Goal: Task Accomplishment & Management: Complete application form

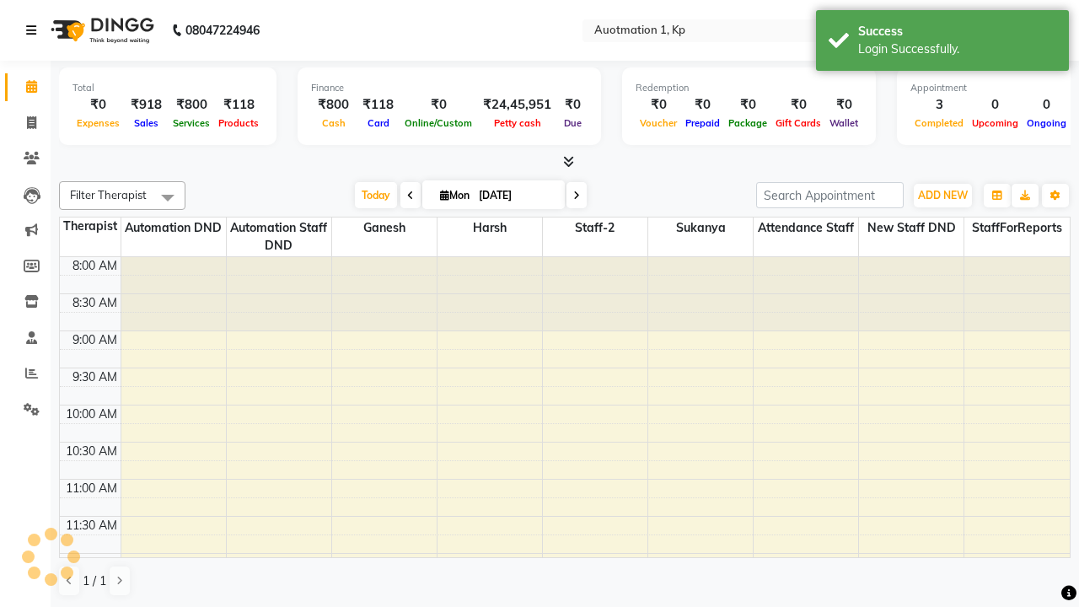
click at [35, 30] on icon at bounding box center [31, 30] width 10 height 12
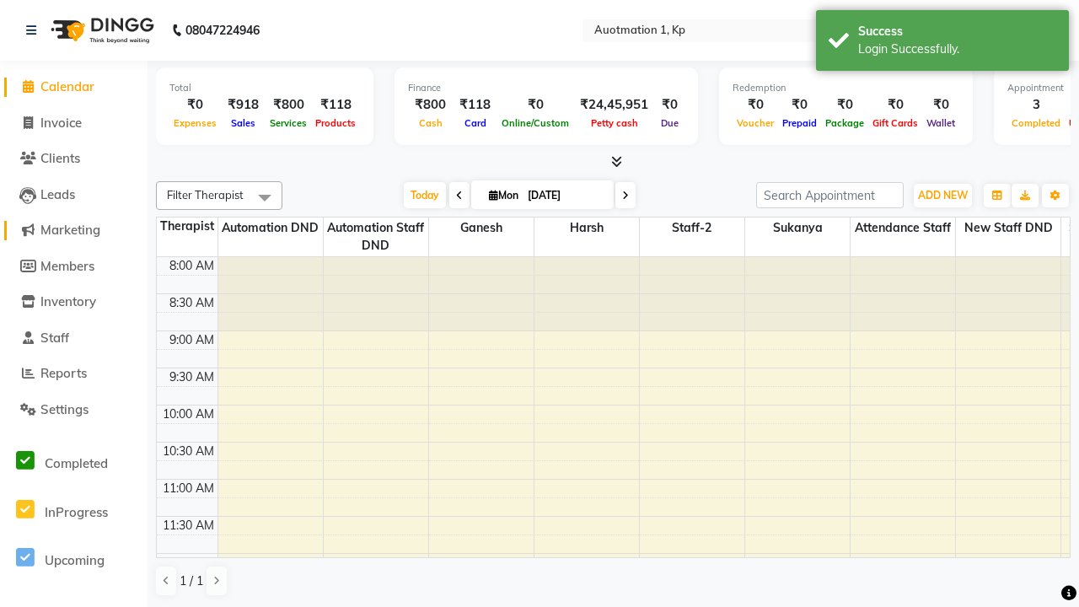
click at [73, 230] on span "Marketing" at bounding box center [70, 230] width 60 height 16
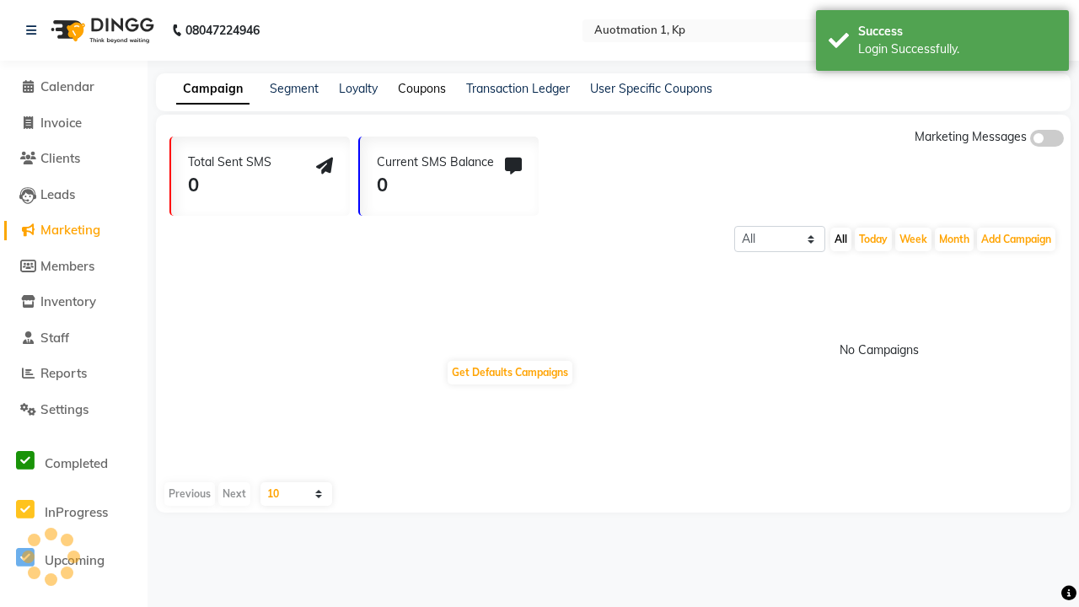
click at [421, 89] on link "Coupons" at bounding box center [422, 88] width 48 height 15
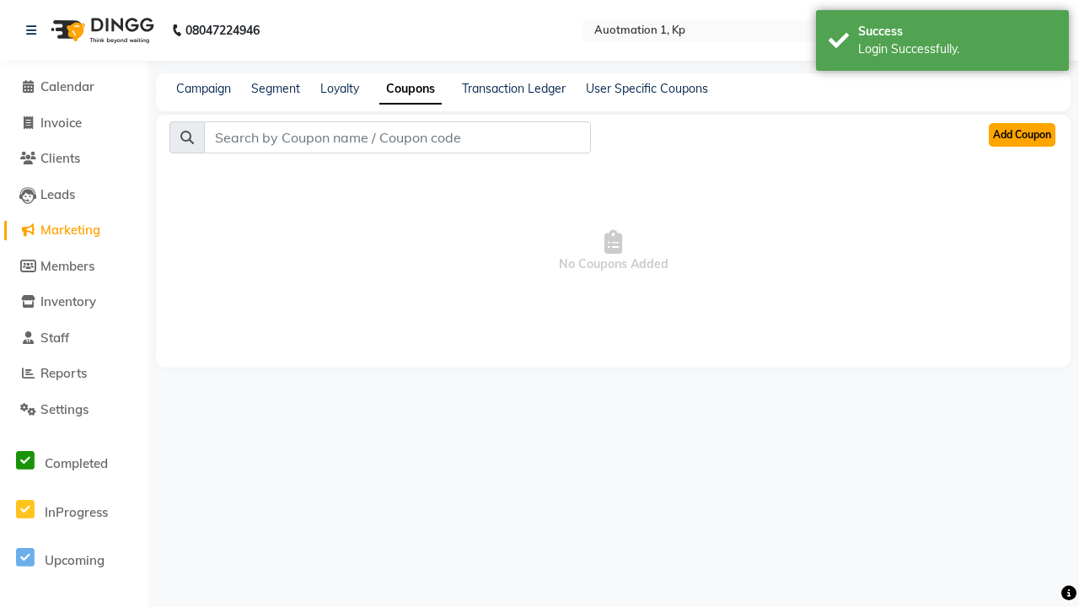
click at [1021, 135] on button "Add Coupon" at bounding box center [1022, 135] width 67 height 24
select select "PERCENTAGE"
select select "ALL"
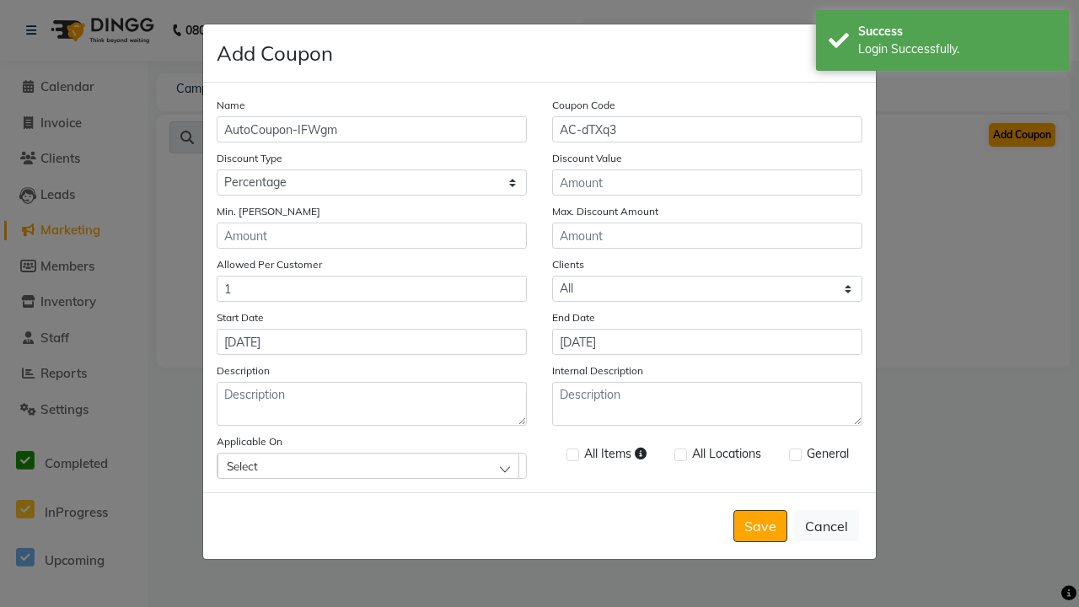
type input "AC-dTXq3"
type input "10"
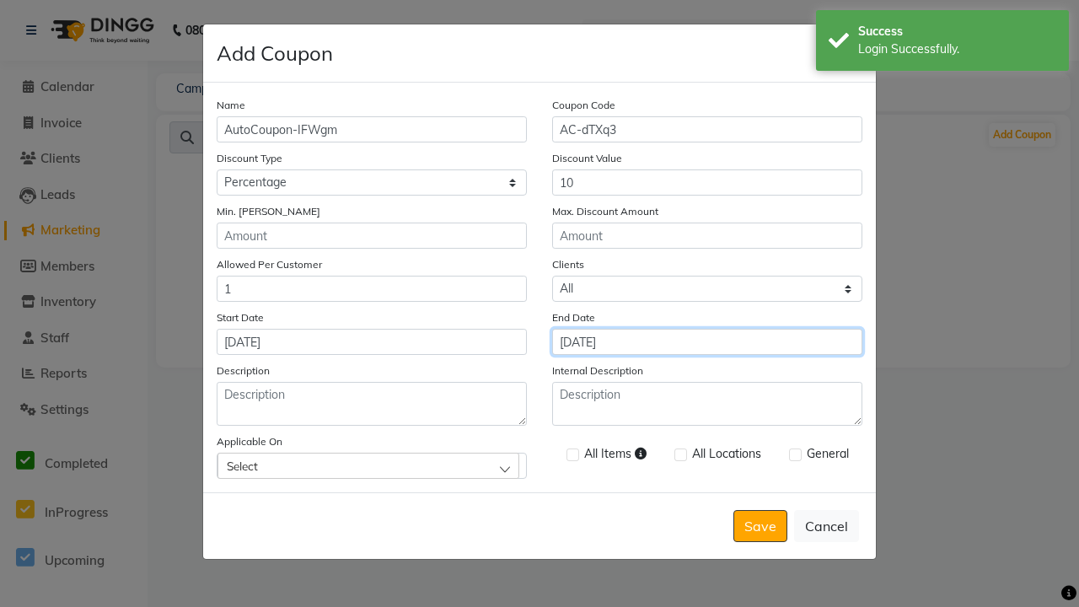
type input "[DATE]"
click at [372, 465] on div "Select" at bounding box center [369, 465] width 302 height 25
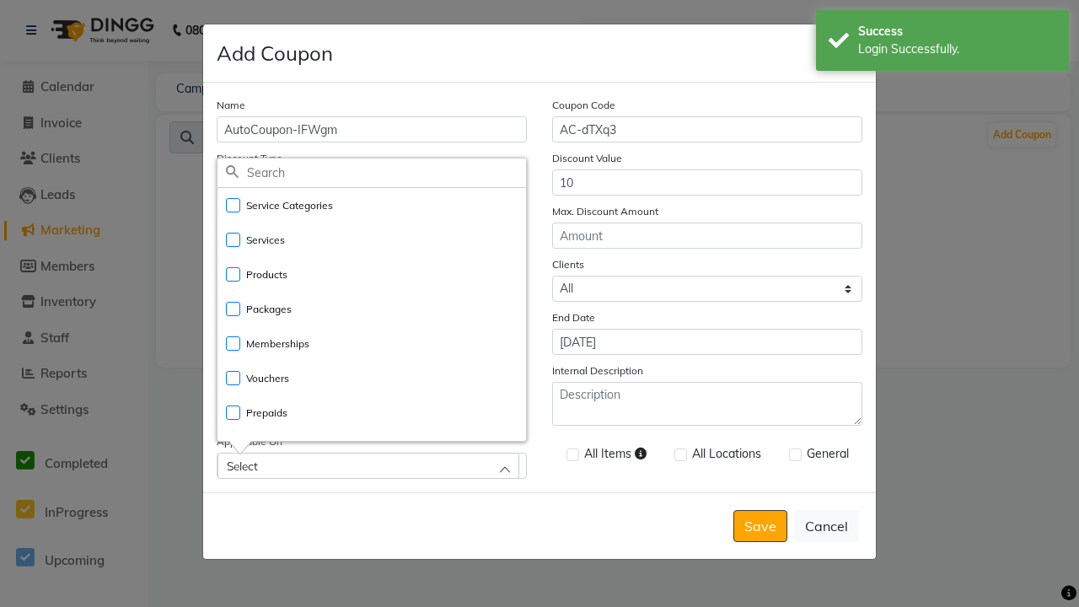
click at [372, 239] on li "Services" at bounding box center [372, 240] width 309 height 35
checkbox input "true"
click at [572, 456] on label at bounding box center [573, 455] width 13 height 13
click at [572, 456] on input "checkbox" at bounding box center [572, 455] width 11 height 11
checkbox input "true"
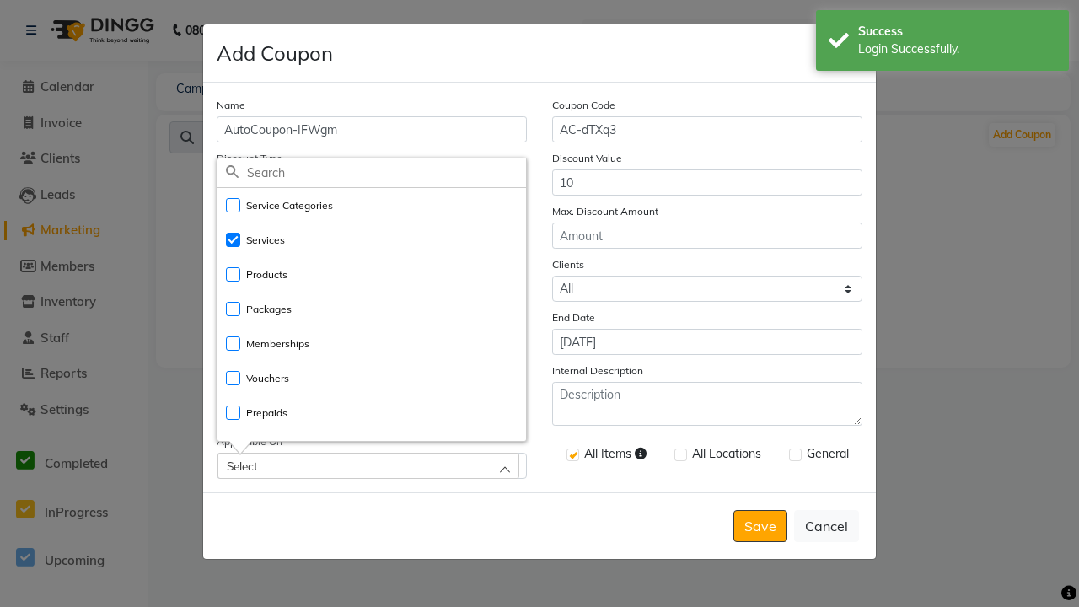
click at [794, 456] on label at bounding box center [795, 455] width 13 height 13
click at [794, 456] on input "checkbox" at bounding box center [794, 455] width 11 height 11
checkbox input "true"
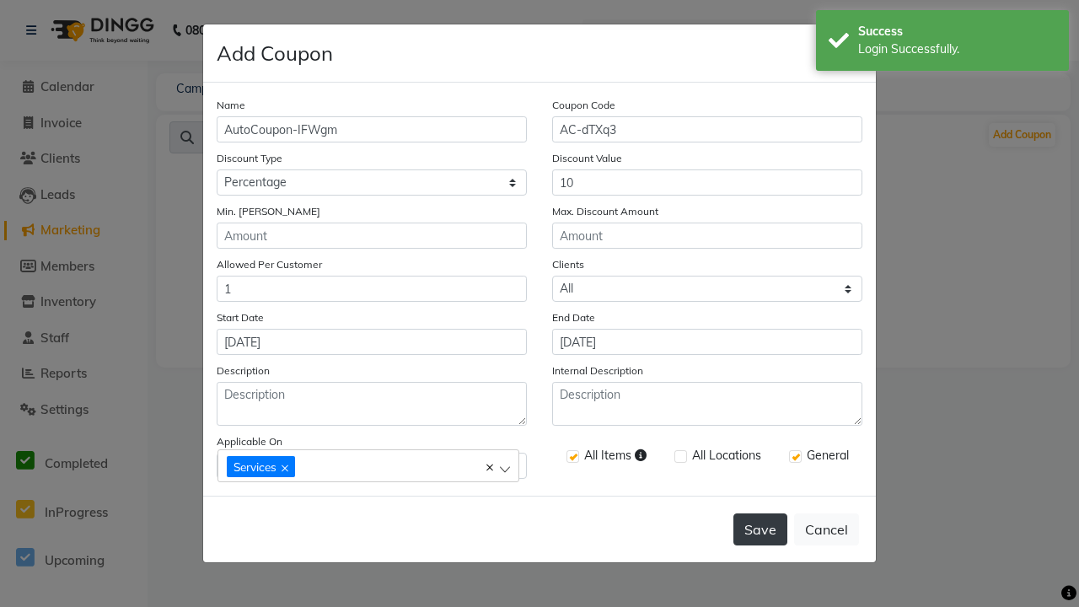
click at [761, 530] on button "Save" at bounding box center [761, 530] width 54 height 32
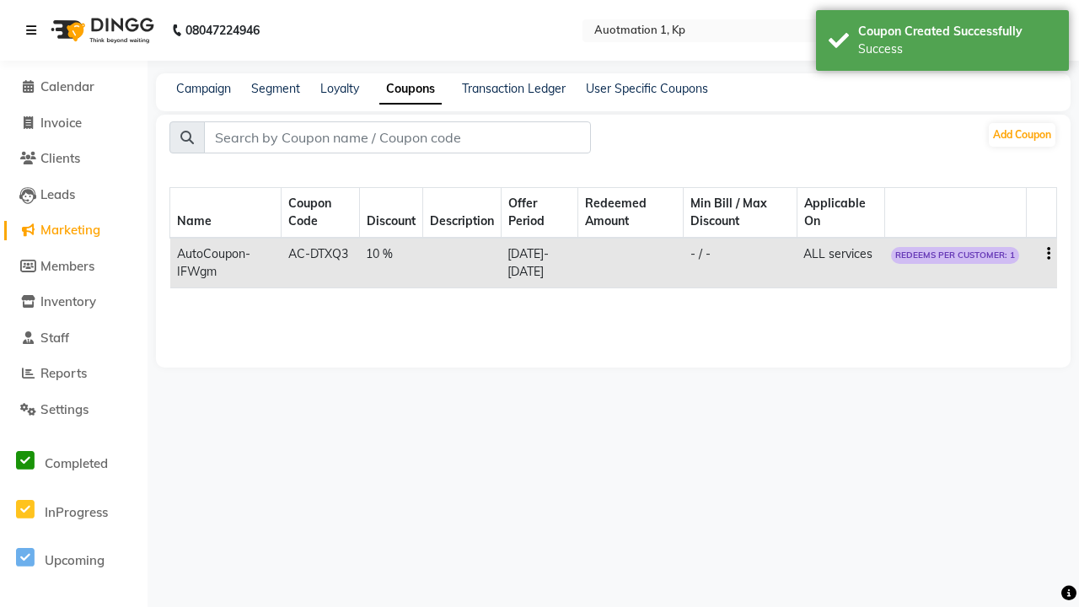
click at [943, 43] on div "Success" at bounding box center [957, 49] width 198 height 18
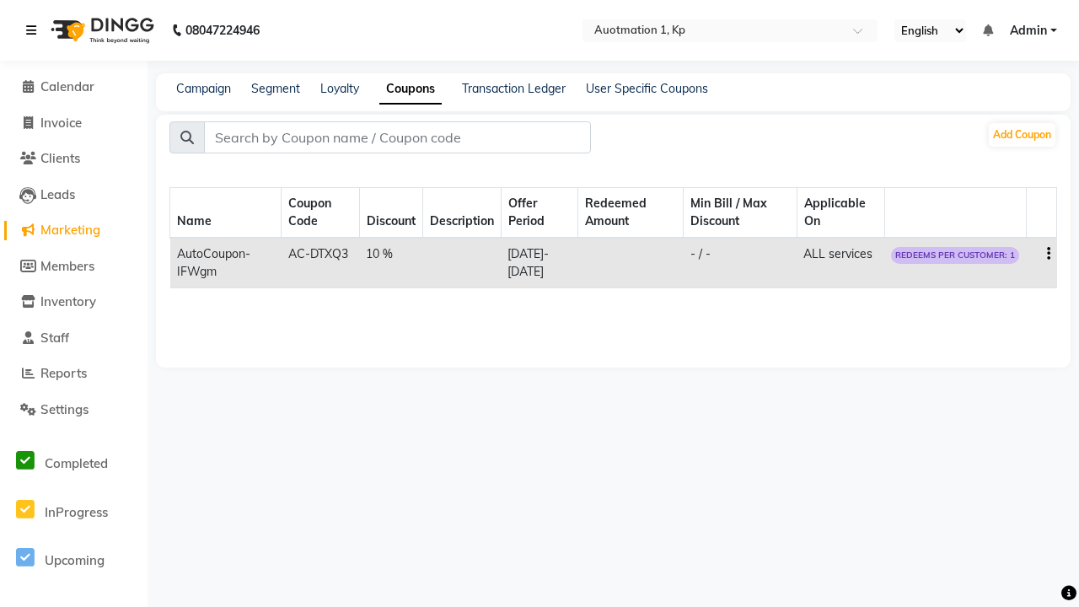
click at [35, 30] on icon at bounding box center [31, 30] width 10 height 12
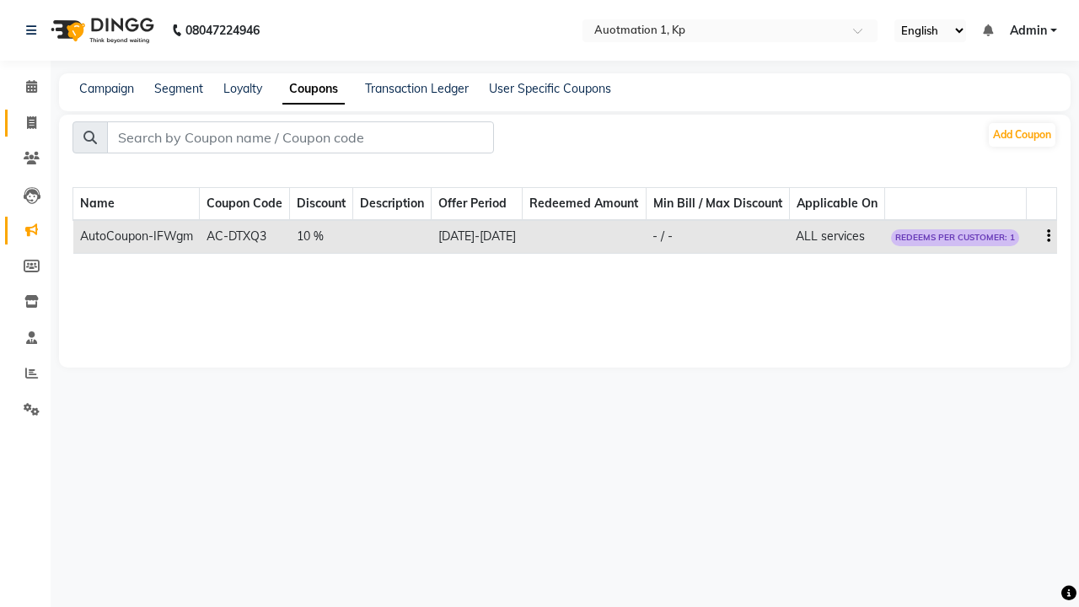
click at [25, 122] on span at bounding box center [32, 123] width 30 height 19
select select "service"
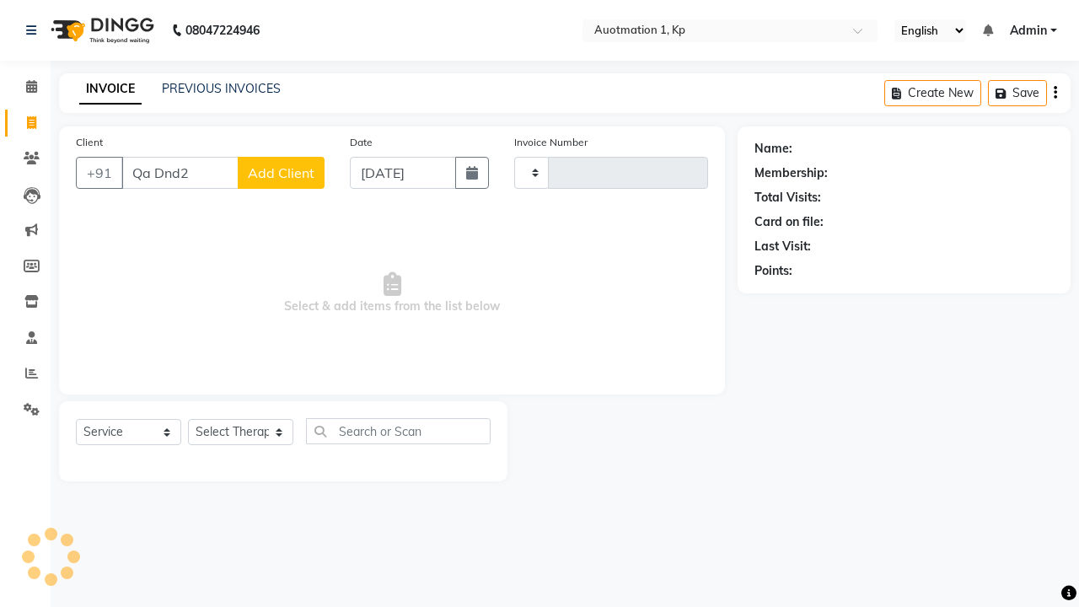
type input "3190"
select select "150"
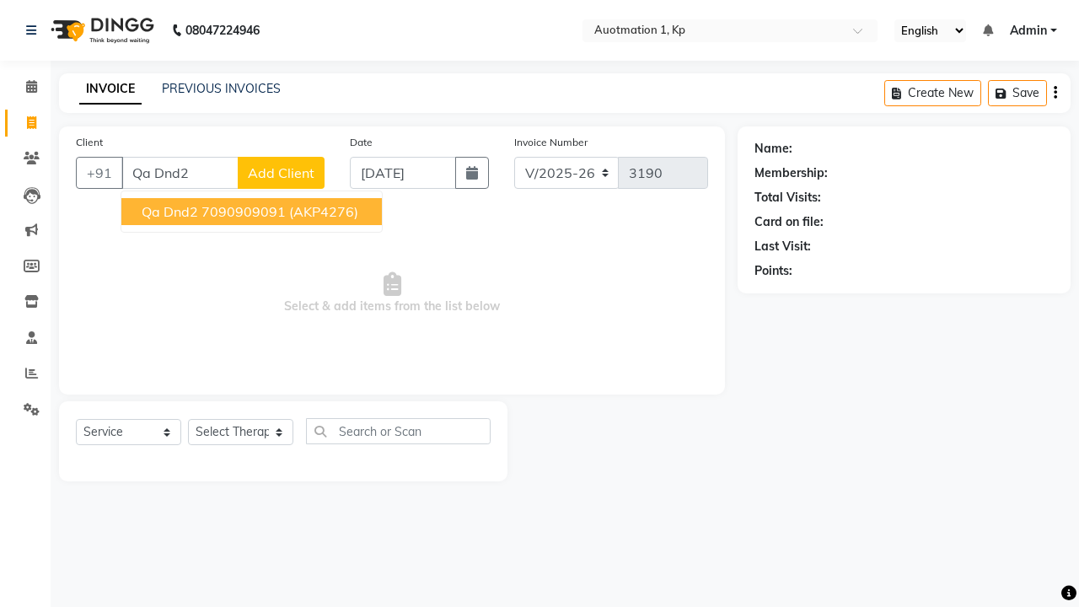
click at [250, 212] on ngb-highlight "7090909091" at bounding box center [244, 211] width 84 height 17
type input "7090909091"
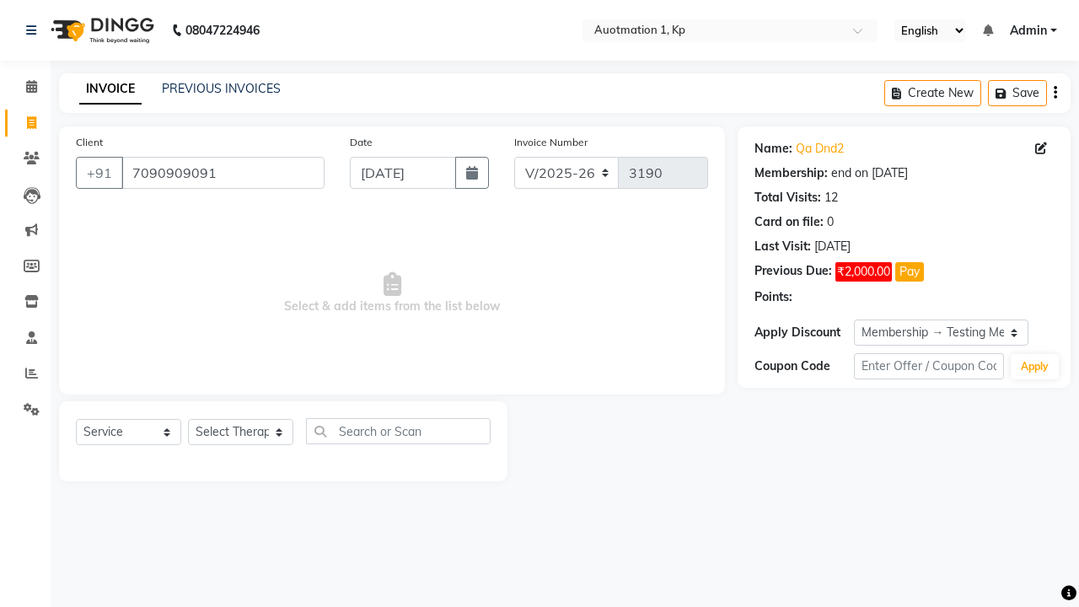
select select "18: Object"
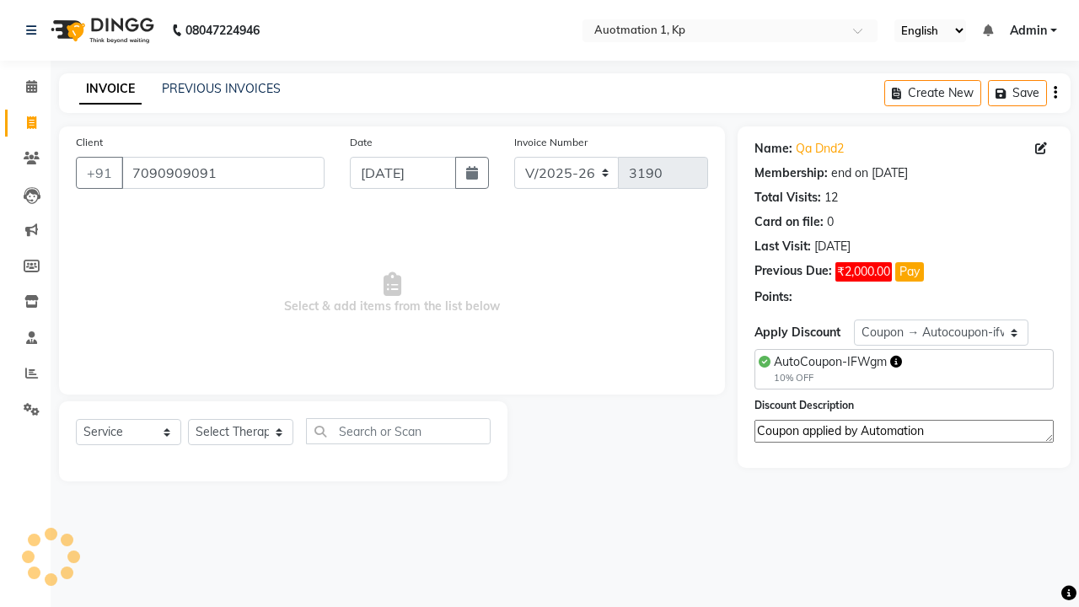
select select "2110"
type textarea "Coupon applied by Automation"
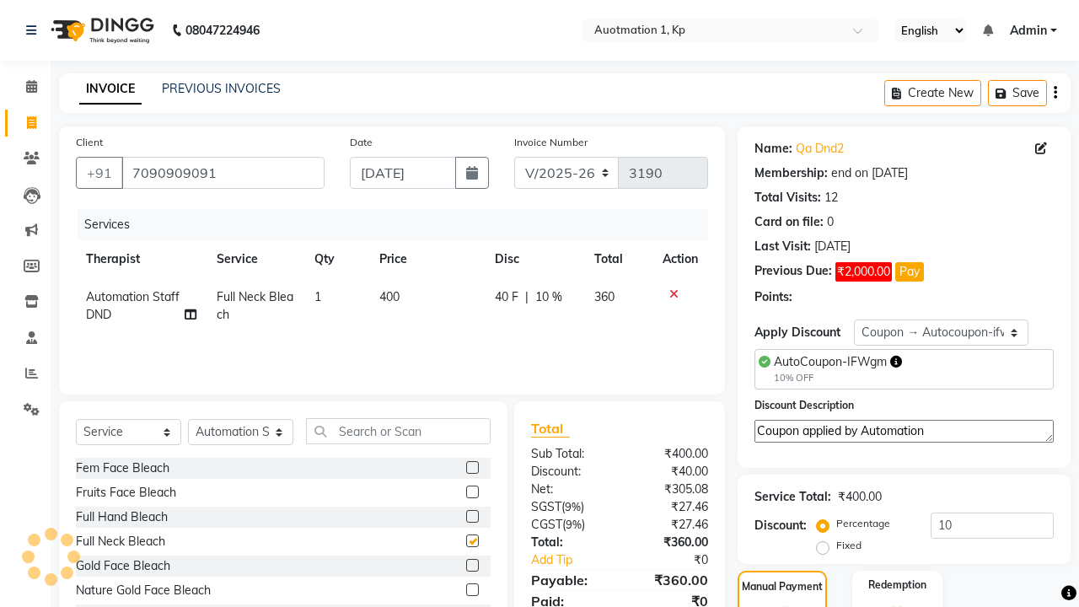
scroll to position [206, 0]
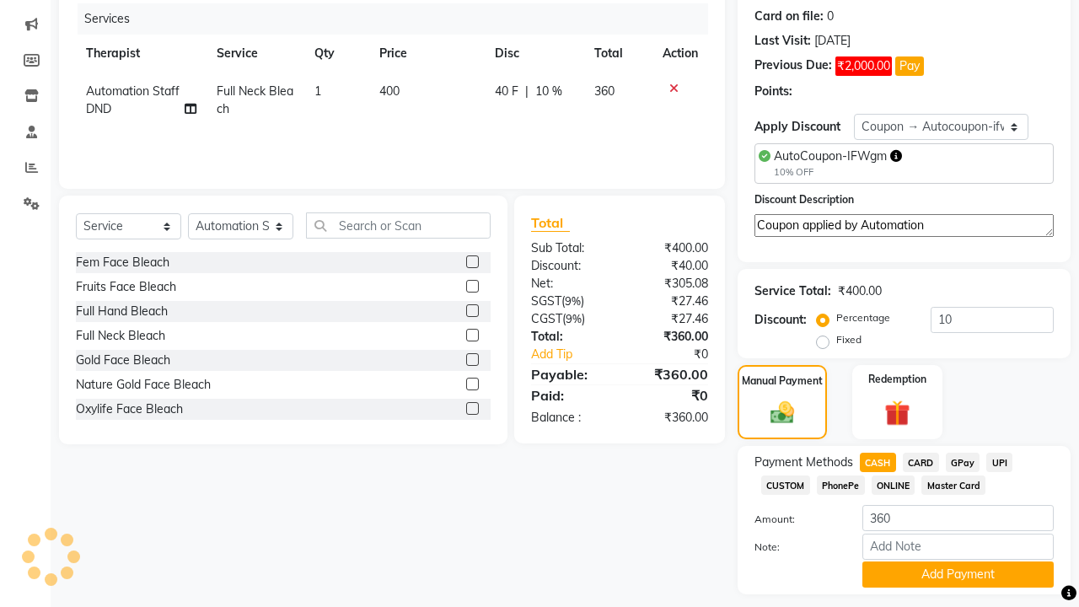
checkbox input "false"
click at [958, 574] on button "Add Payment" at bounding box center [958, 575] width 191 height 26
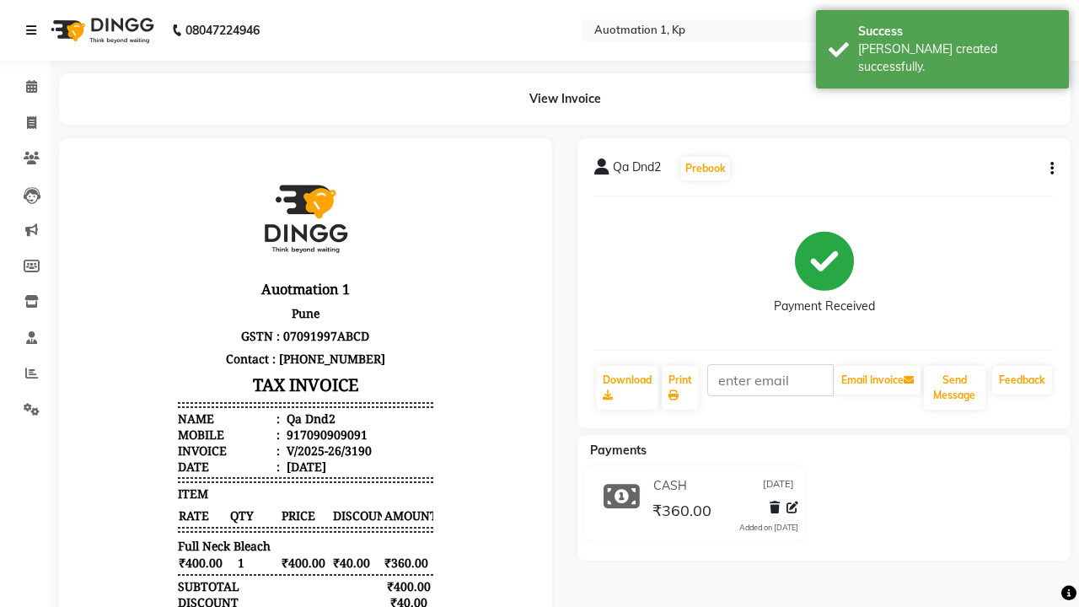
click at [943, 43] on div "[PERSON_NAME] created successfully." at bounding box center [957, 57] width 198 height 35
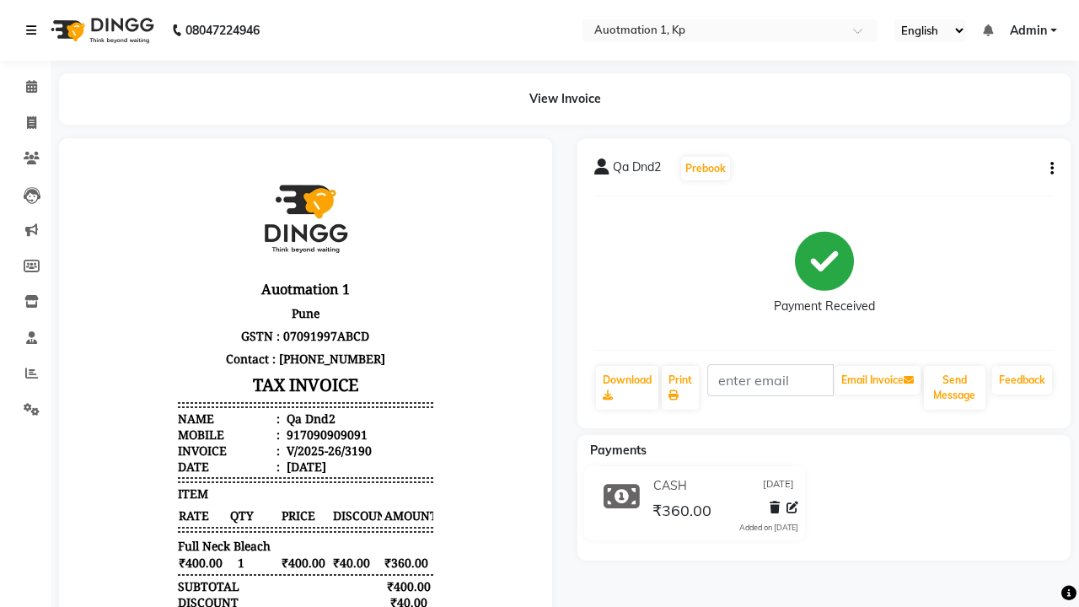
click at [35, 30] on icon at bounding box center [31, 30] width 10 height 12
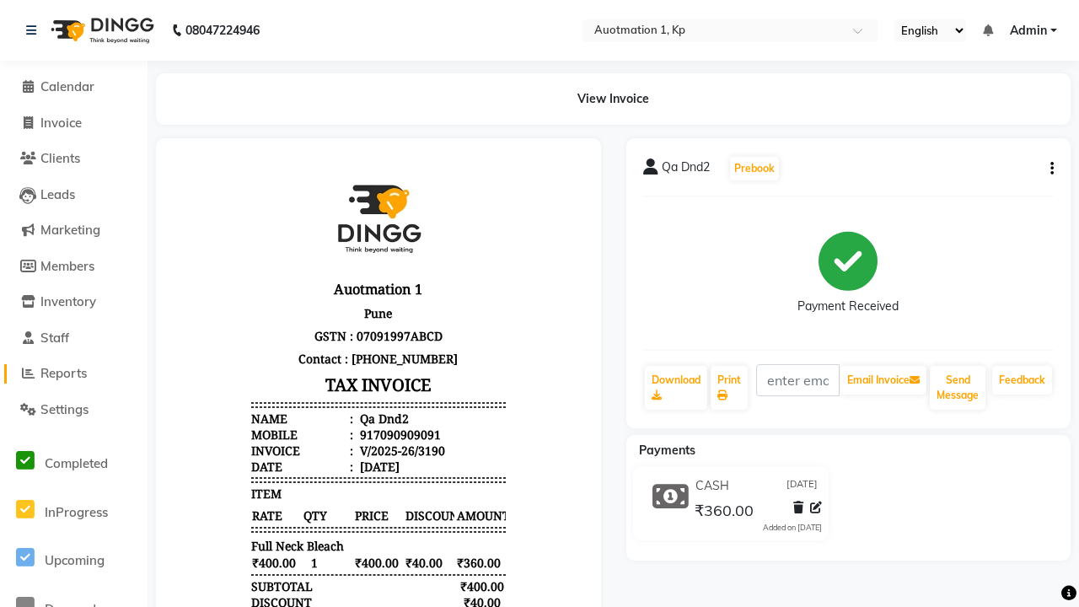
click at [73, 374] on span "Reports" at bounding box center [63, 373] width 46 height 16
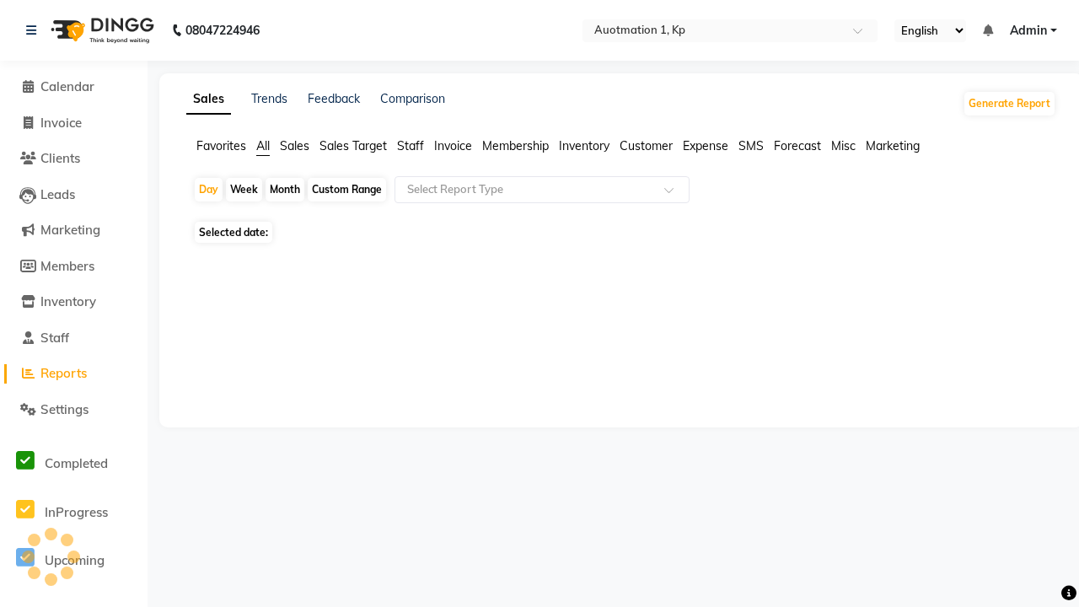
type input "Coupon Collection"
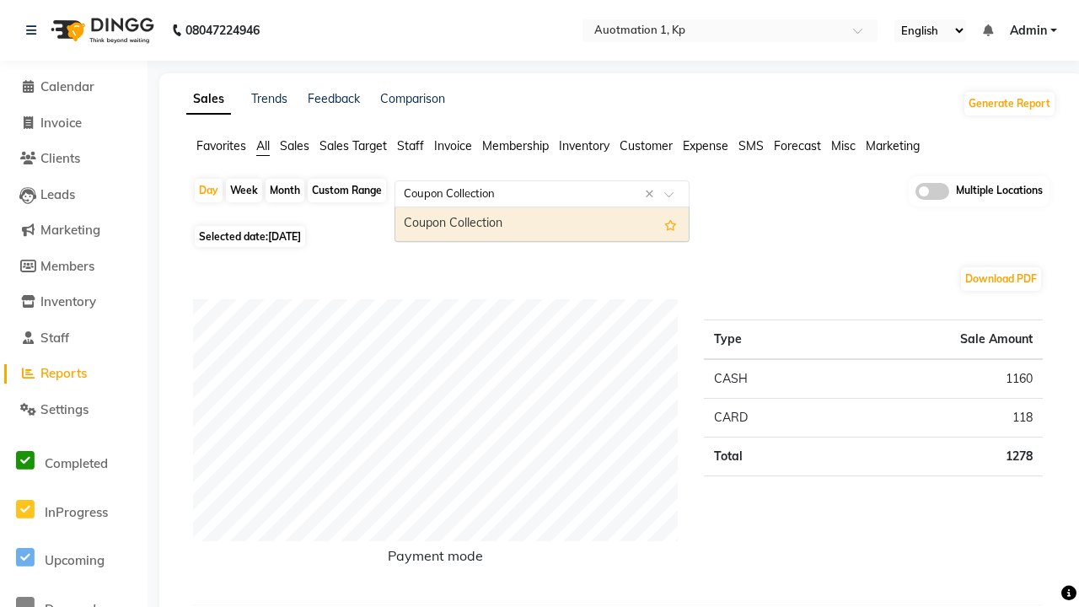
click at [542, 224] on div "Coupon Collection" at bounding box center [541, 224] width 293 height 34
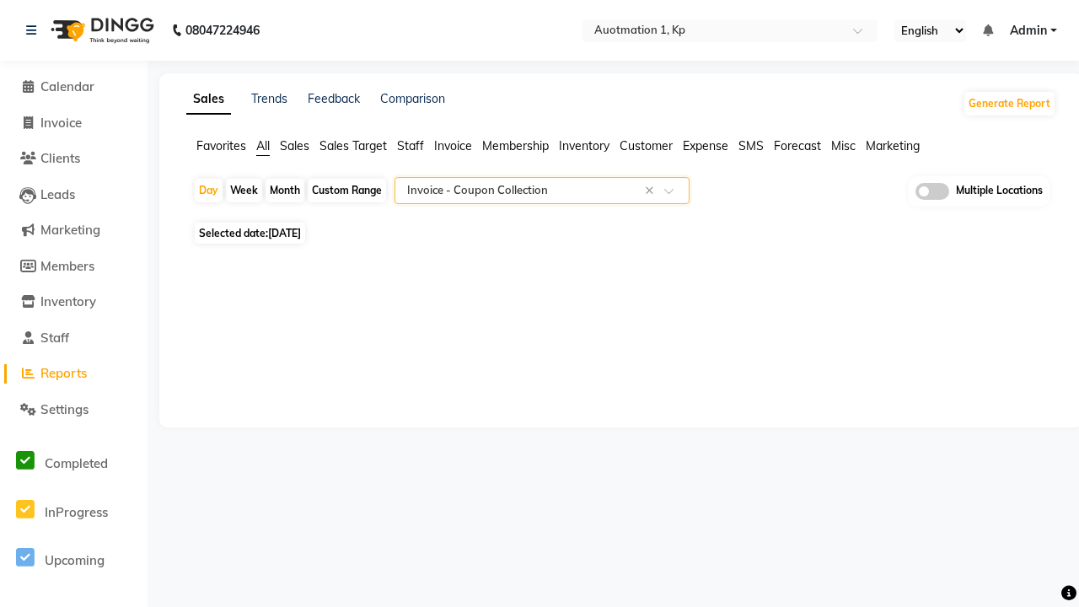
select select "full_report"
select select "csv"
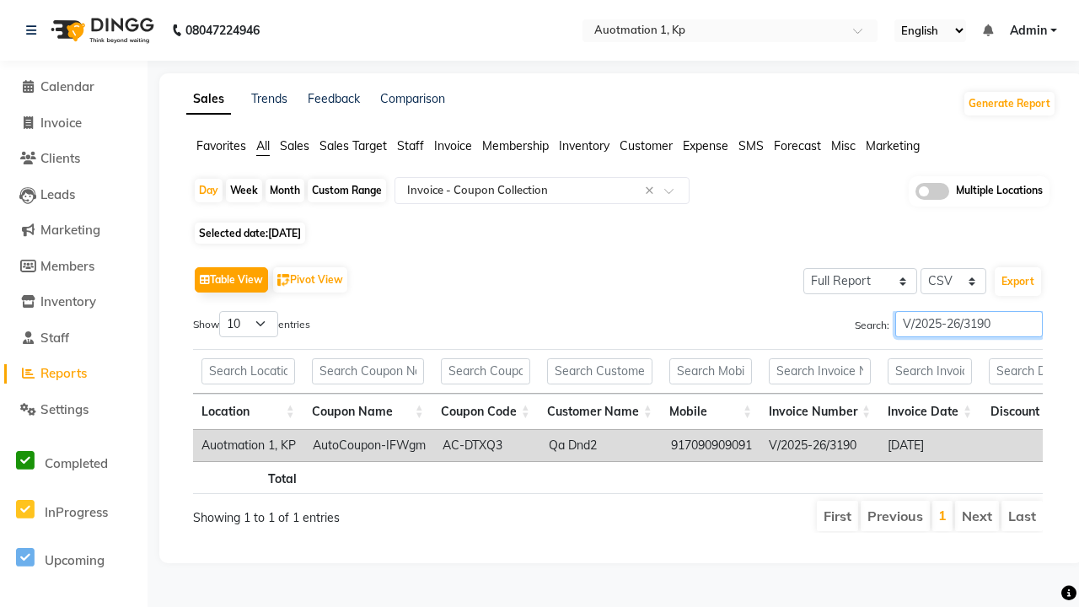
type input "V/2025-26/3190"
click at [35, 30] on icon at bounding box center [31, 30] width 10 height 12
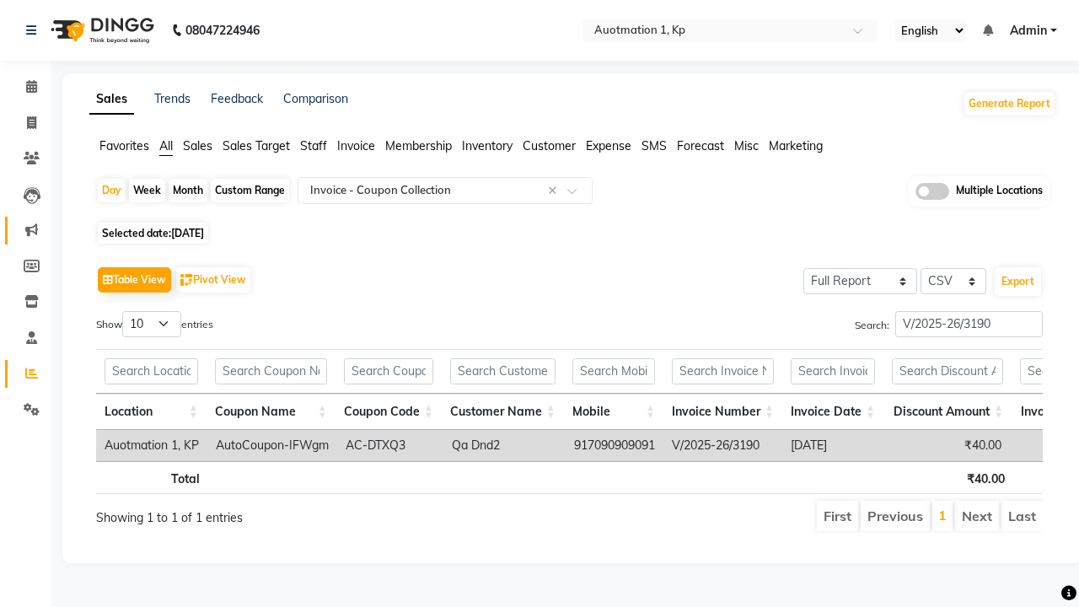
click at [25, 230] on icon at bounding box center [31, 229] width 13 height 13
